Goal: Information Seeking & Learning: Learn about a topic

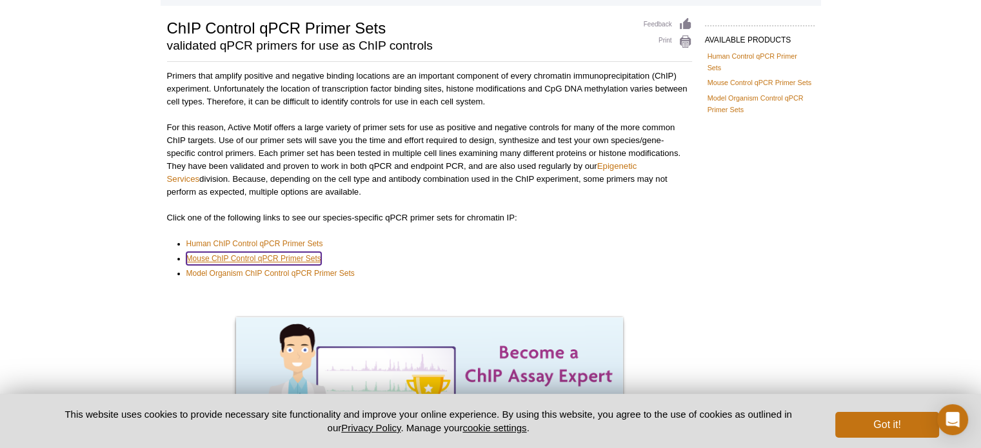
click at [250, 260] on link "Mouse ChIP Control qPCR Primer Sets" at bounding box center [253, 258] width 135 height 13
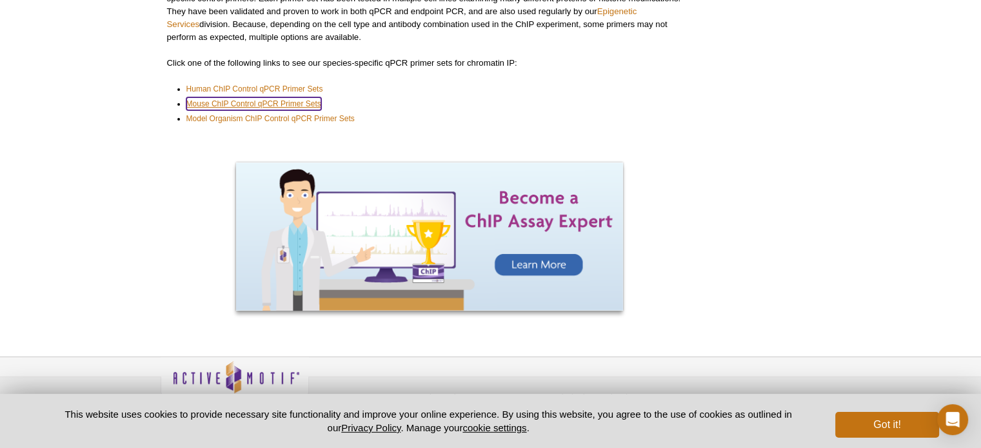
scroll to position [240, 0]
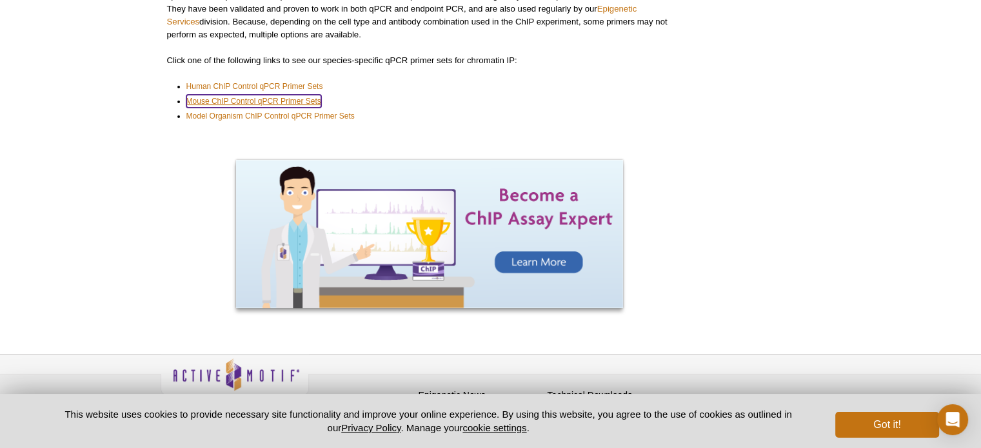
click at [257, 101] on link "Mouse ChIP Control qPCR Primer Sets" at bounding box center [253, 101] width 135 height 13
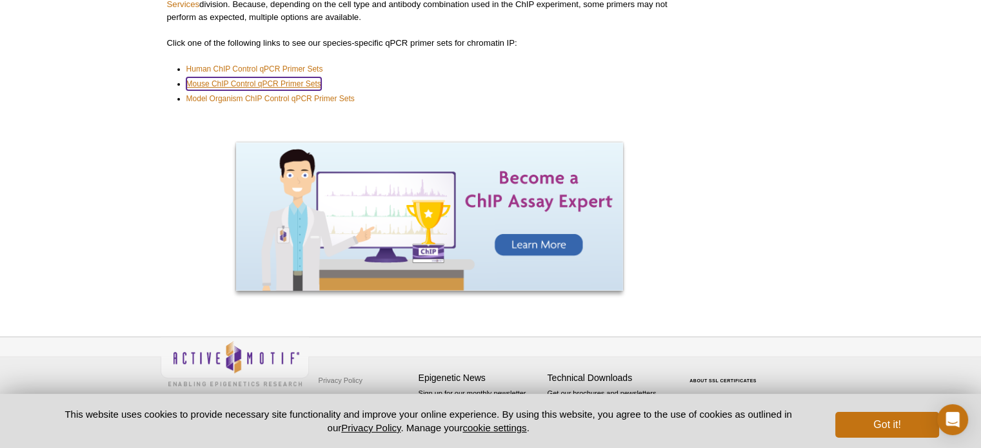
click at [260, 83] on link "Mouse ChIP Control qPCR Primer Sets" at bounding box center [253, 83] width 135 height 13
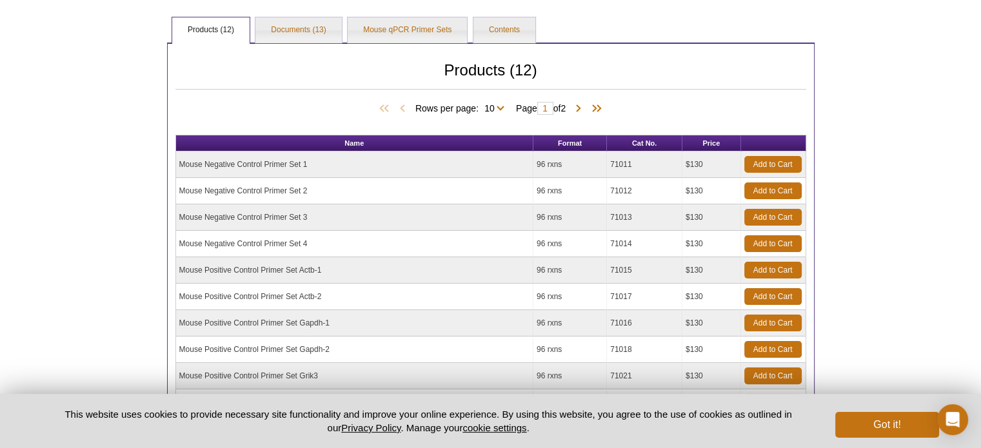
scroll to position [232, 0]
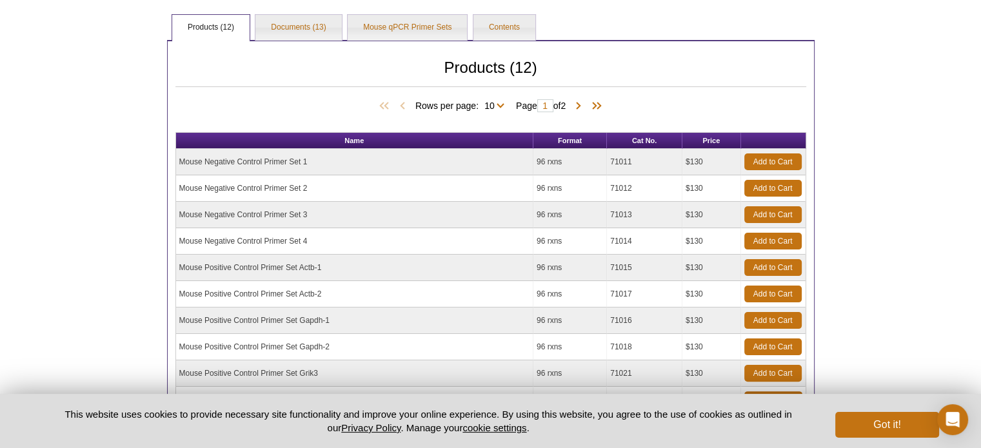
click at [255, 166] on td "Mouse Negative Control Primer Set 1" at bounding box center [354, 162] width 357 height 26
click at [263, 180] on td "Mouse Negative Control Primer Set 2" at bounding box center [354, 188] width 357 height 26
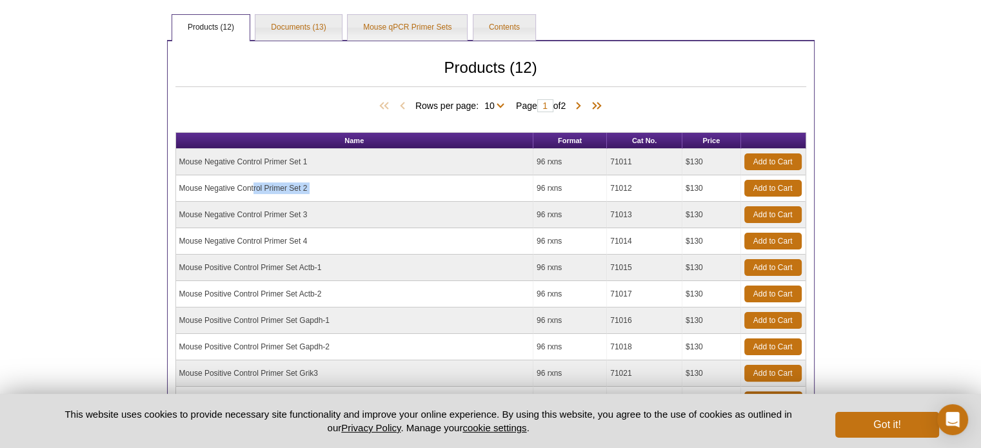
click at [263, 180] on td "Mouse Negative Control Primer Set 2" at bounding box center [354, 188] width 357 height 26
click at [250, 158] on td "Mouse Negative Control Primer Set 1" at bounding box center [354, 162] width 357 height 26
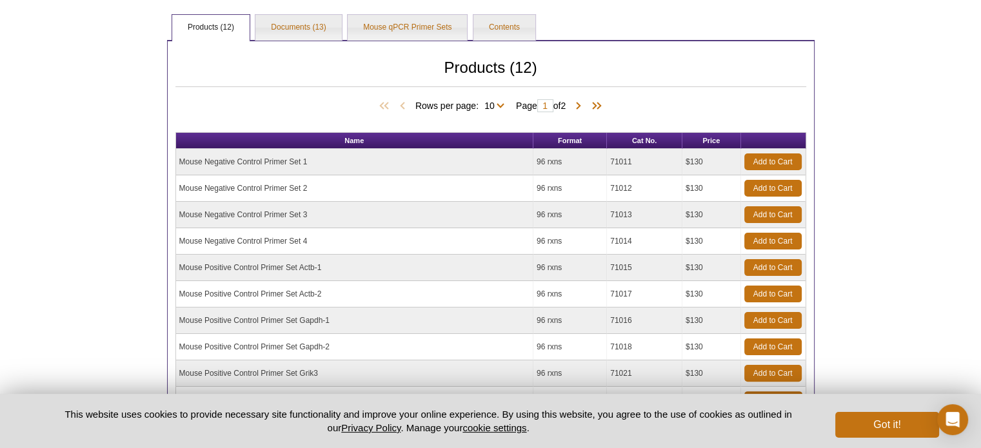
click at [557, 190] on td "96 rxns" at bounding box center [569, 188] width 73 height 26
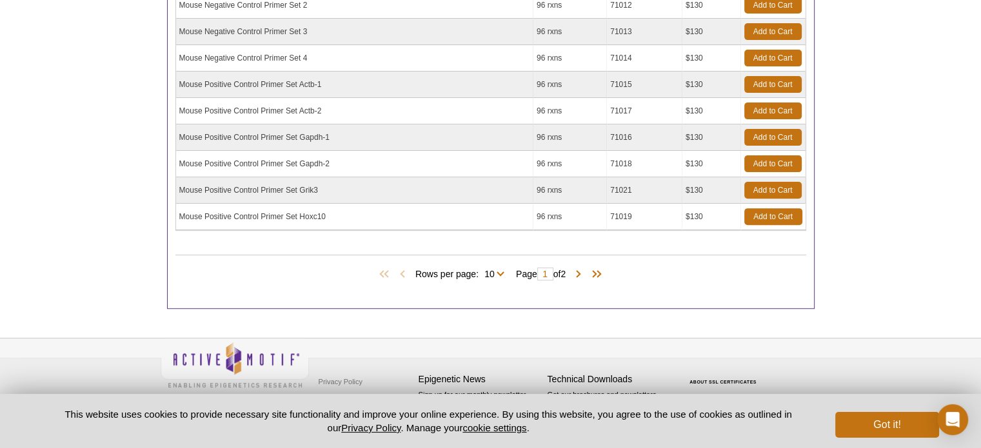
scroll to position [188, 0]
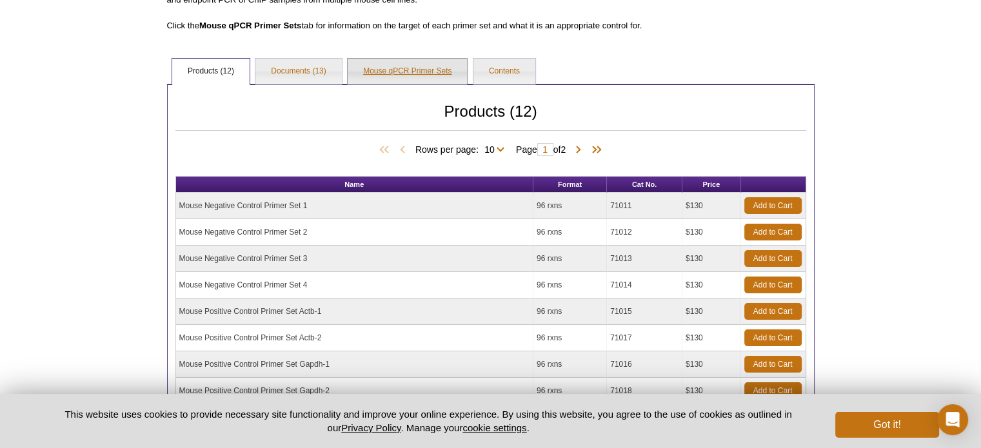
click at [427, 79] on link "Mouse qPCR Primer Sets" at bounding box center [406, 72] width 119 height 26
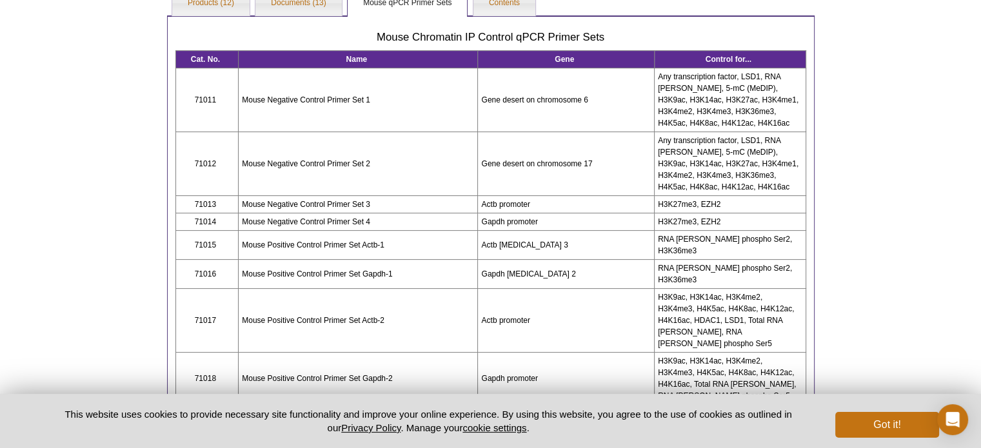
scroll to position [263, 0]
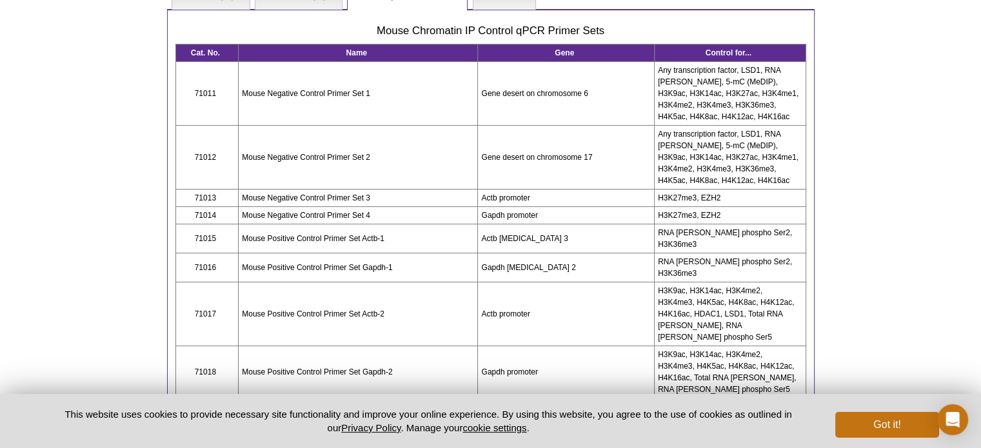
click at [349, 157] on td "Mouse Negative Control Primer Set 2" at bounding box center [358, 158] width 239 height 64
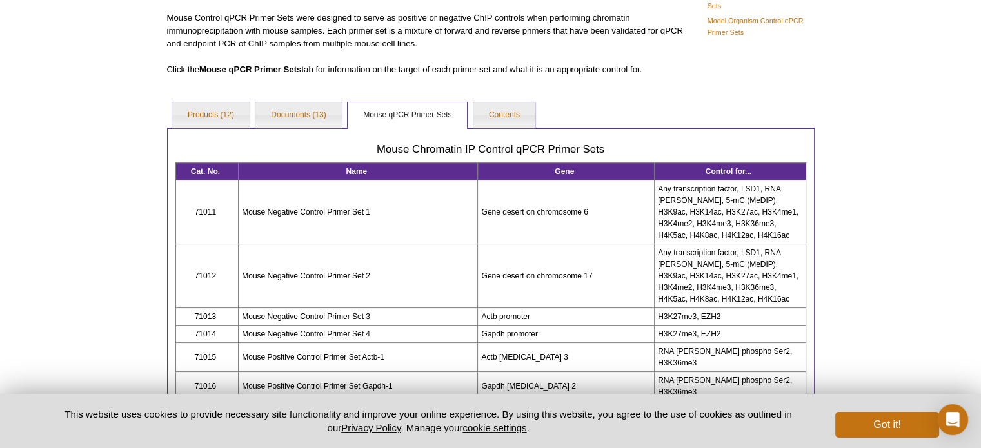
scroll to position [146, 0]
